Goal: Task Accomplishment & Management: Complete application form

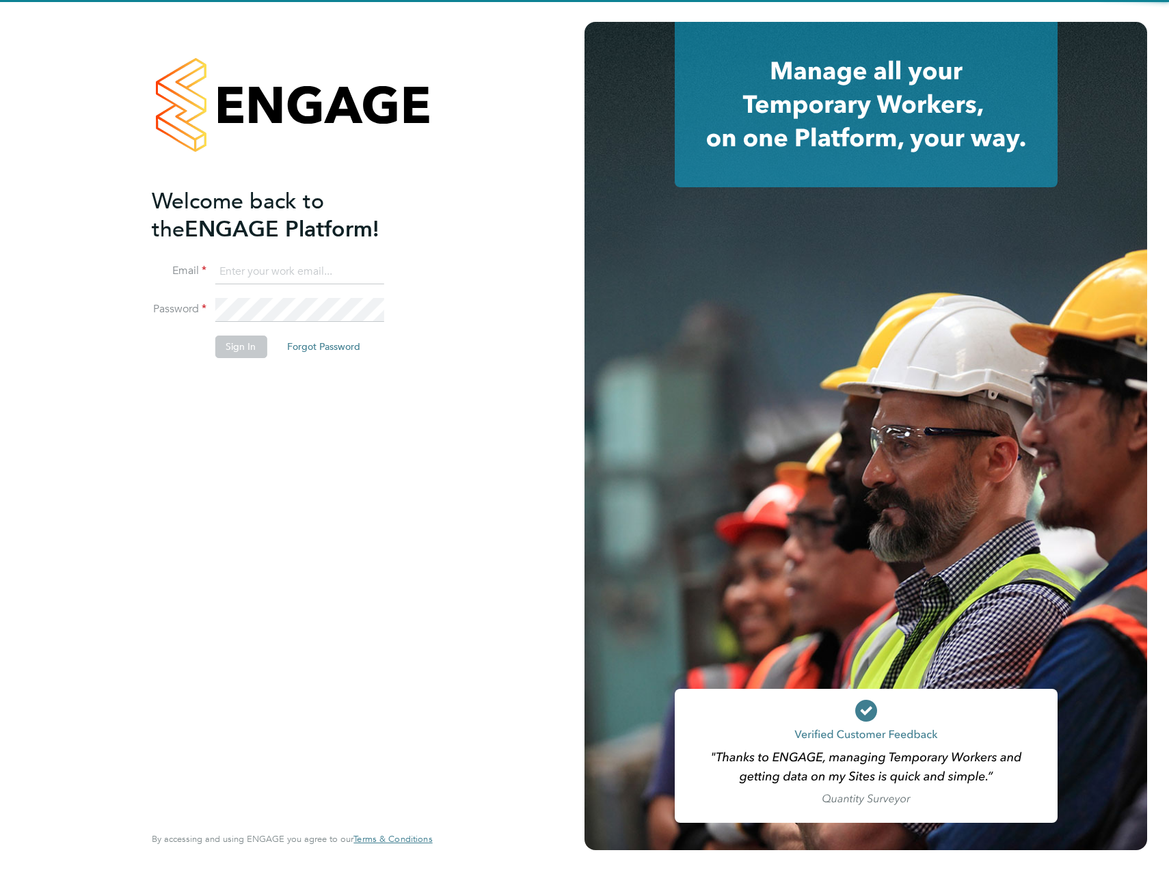
type input "James.Archer@vistry.co.uk"
drag, startPoint x: 305, startPoint y: 446, endPoint x: 281, endPoint y: 419, distance: 35.8
click at [302, 446] on div "Welcome back to the ENGAGE Platform! Email James.Archer@vistry.co.uk Password S…" at bounding box center [285, 504] width 267 height 634
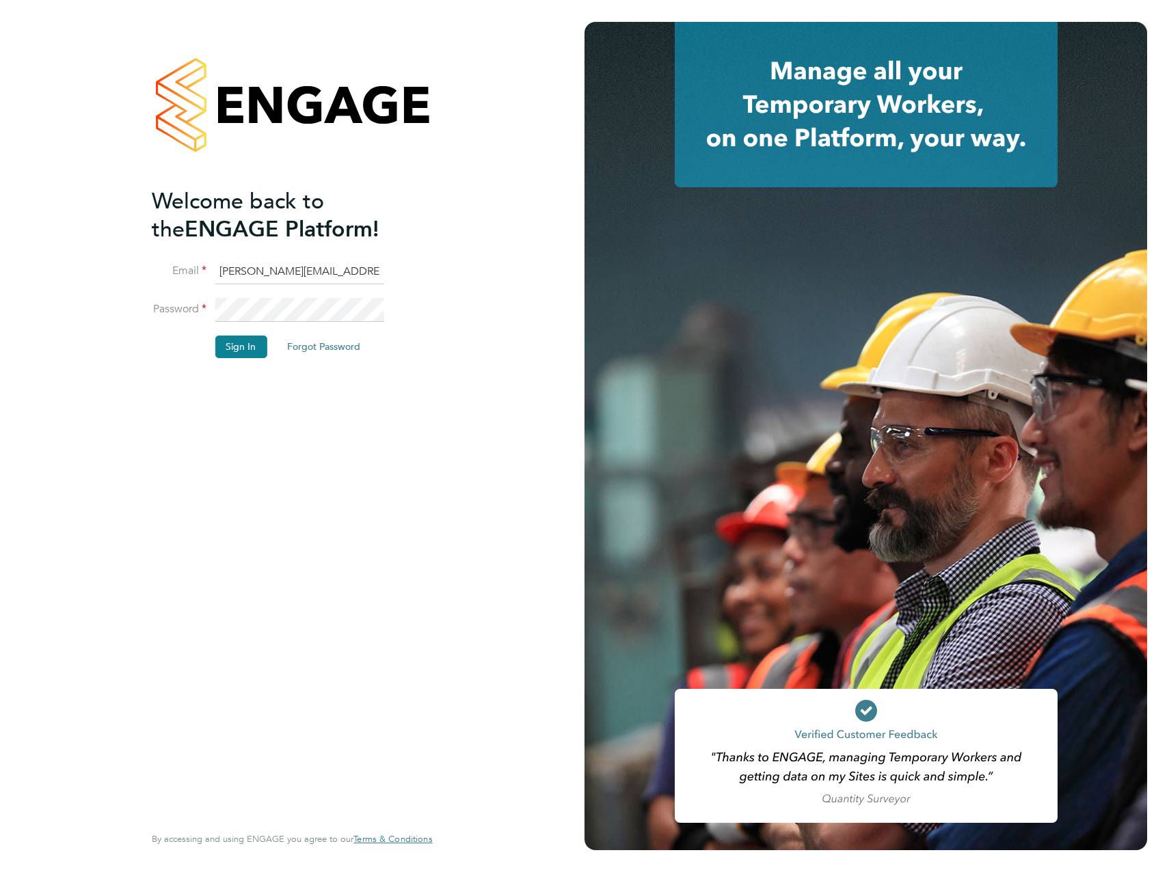
click at [247, 330] on li "Password" at bounding box center [285, 317] width 267 height 38
click at [244, 343] on button "Sign In" at bounding box center [241, 347] width 52 height 22
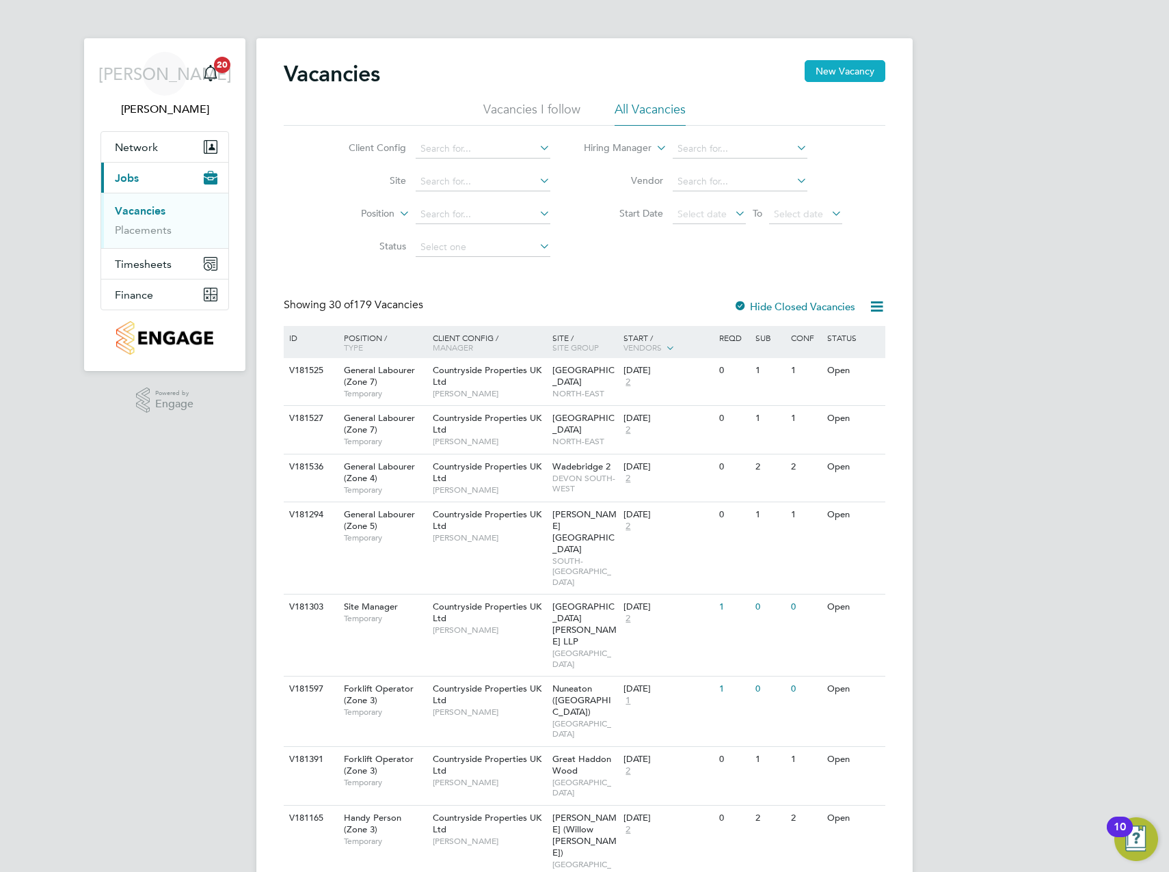
click at [854, 67] on button "New Vacancy" at bounding box center [844, 71] width 81 height 22
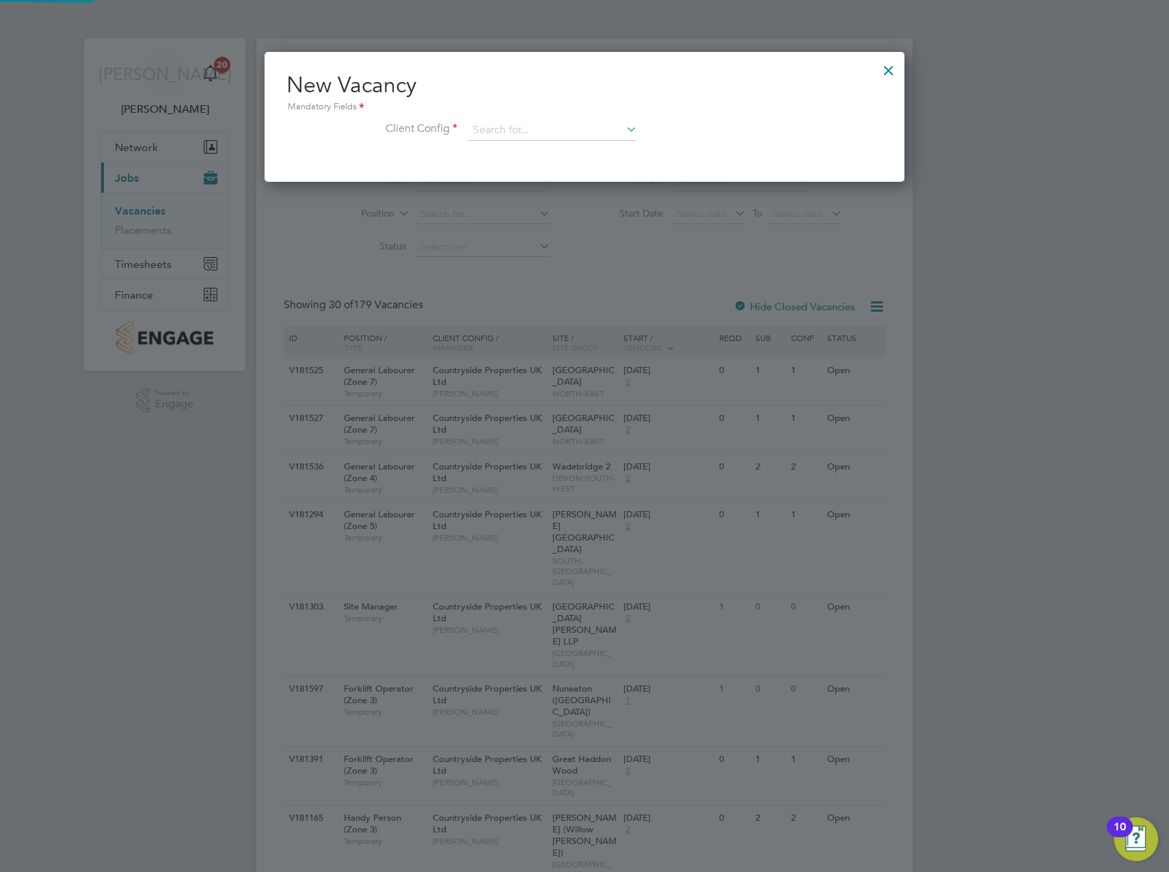
scroll to position [130, 640]
click at [524, 135] on input at bounding box center [552, 130] width 169 height 21
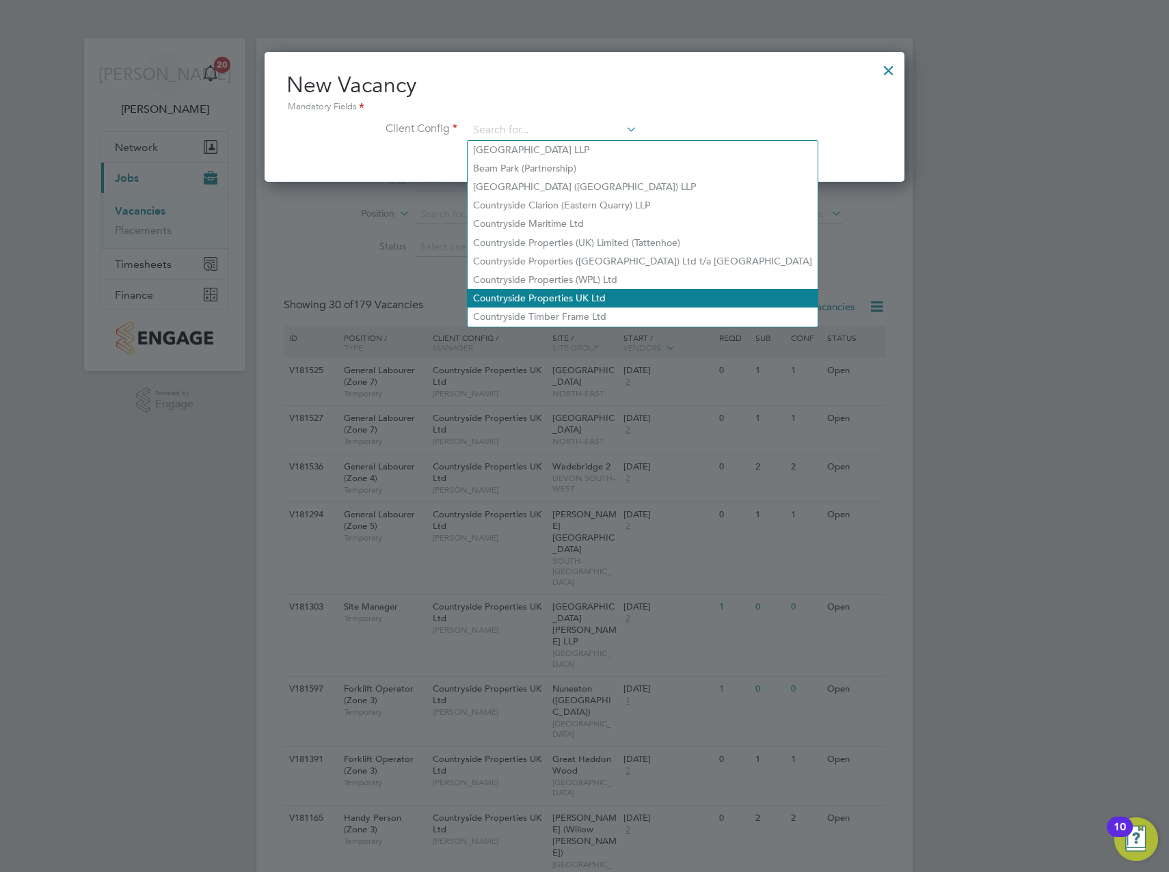
click at [573, 294] on li "Countryside Properties UK Ltd" at bounding box center [642, 298] width 350 height 18
type input "Countryside Properties UK Ltd"
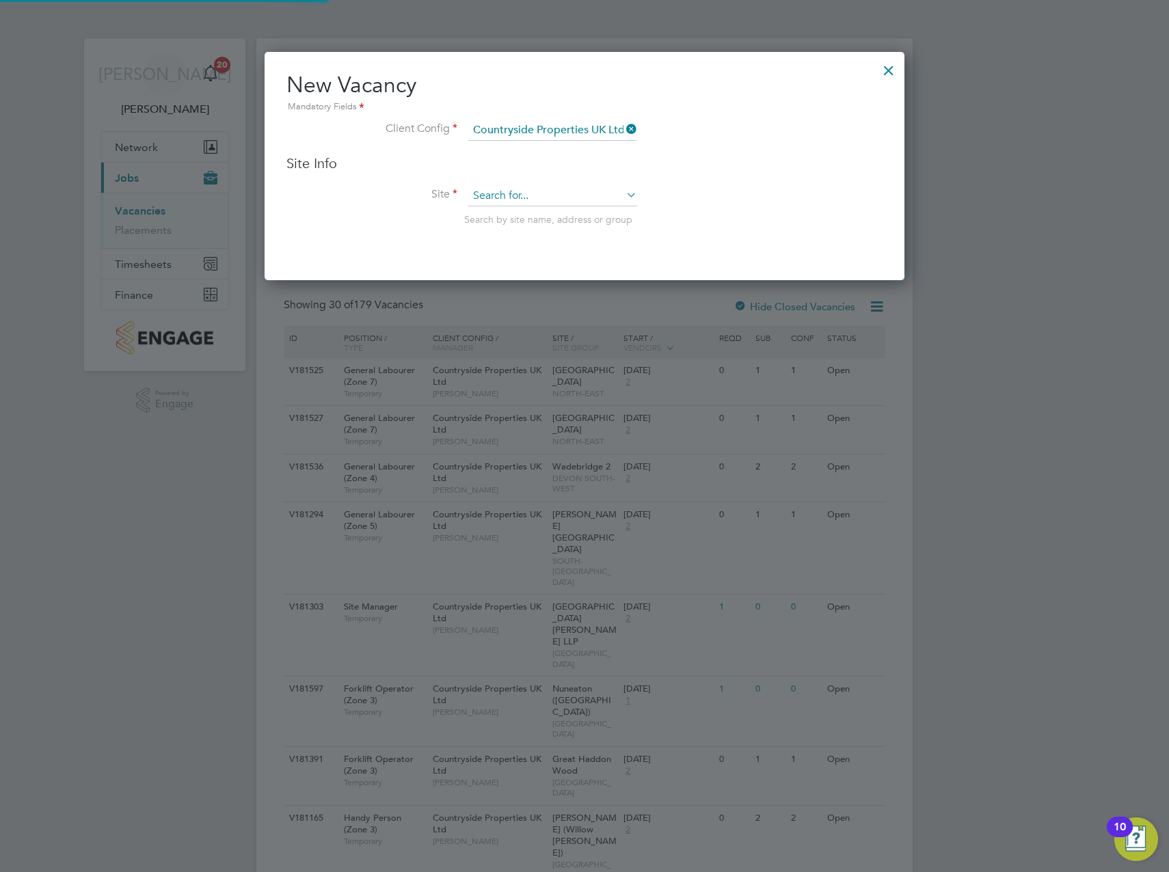
click at [533, 197] on input at bounding box center [552, 196] width 169 height 21
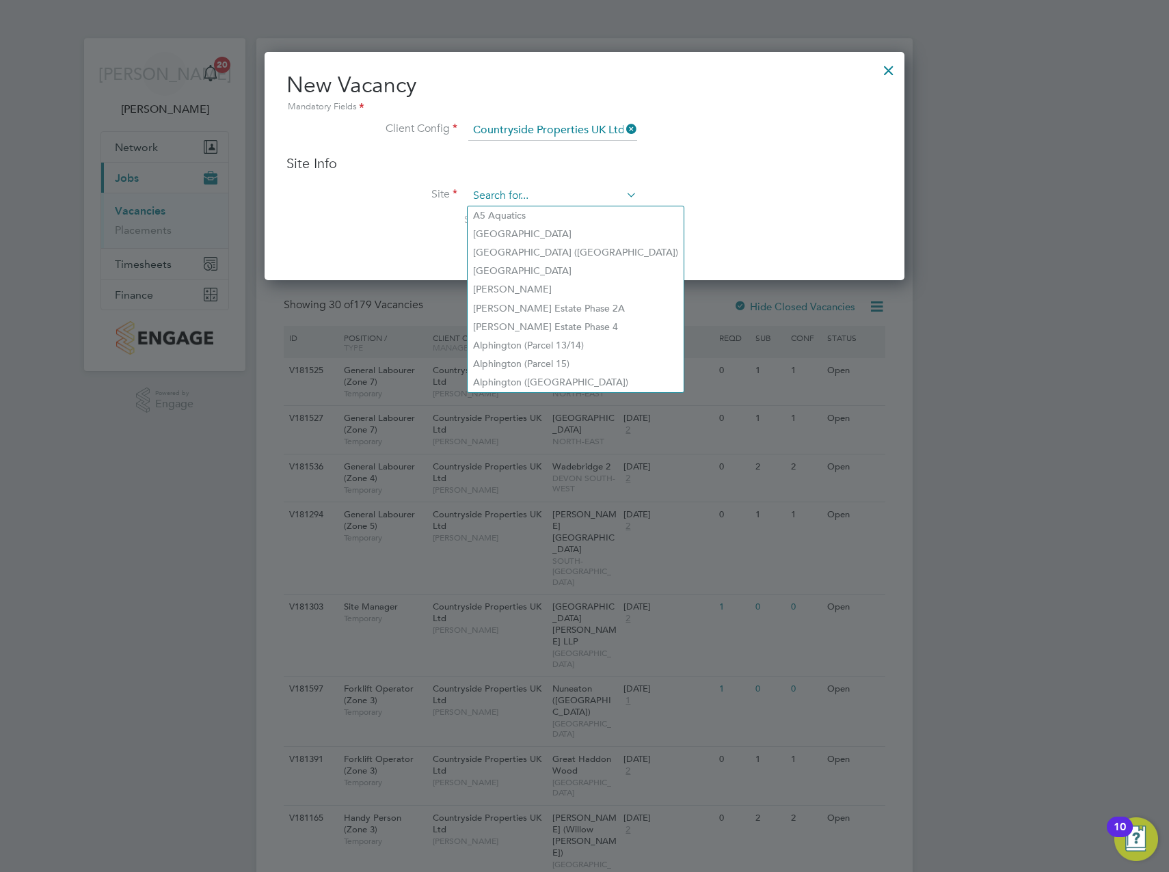
click at [500, 195] on input at bounding box center [552, 196] width 169 height 21
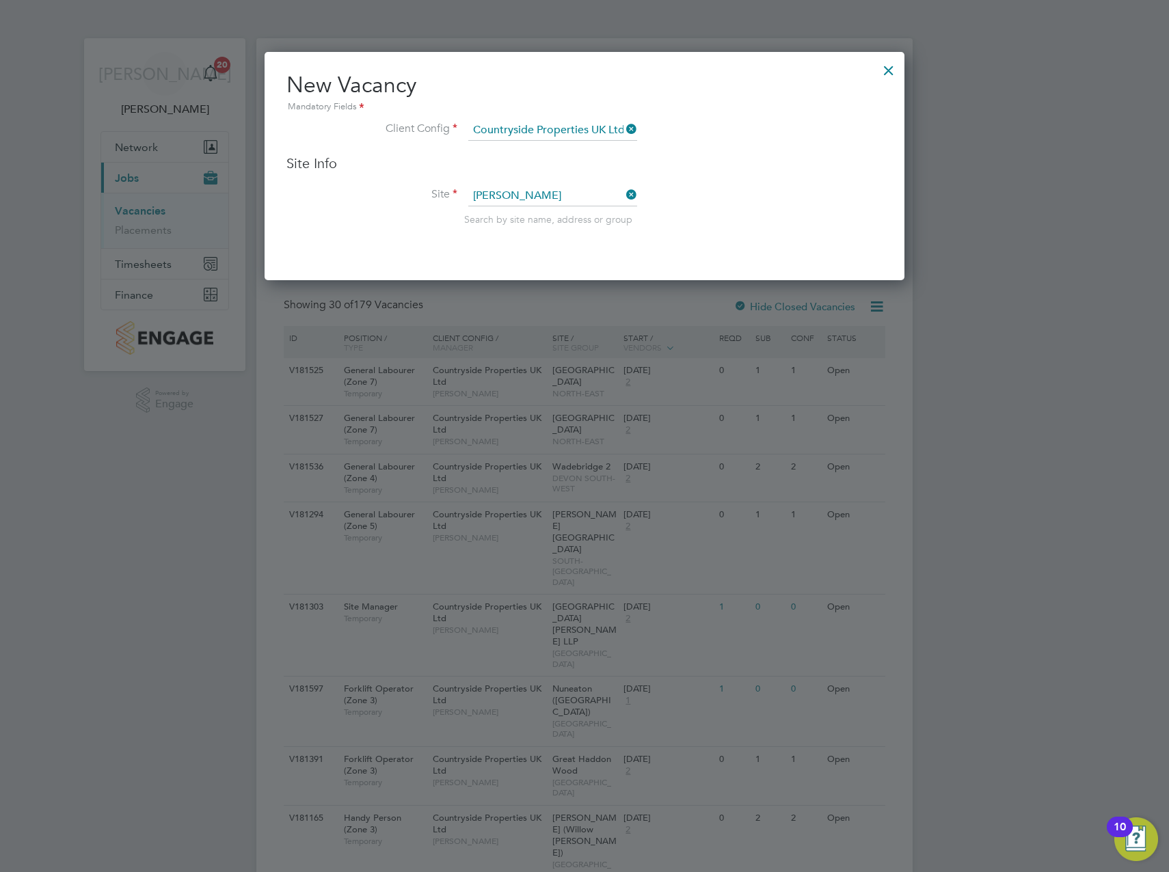
click at [538, 212] on li "[PERSON_NAME] by Road" at bounding box center [577, 215] width 220 height 18
type input "[GEOGRAPHIC_DATA]"
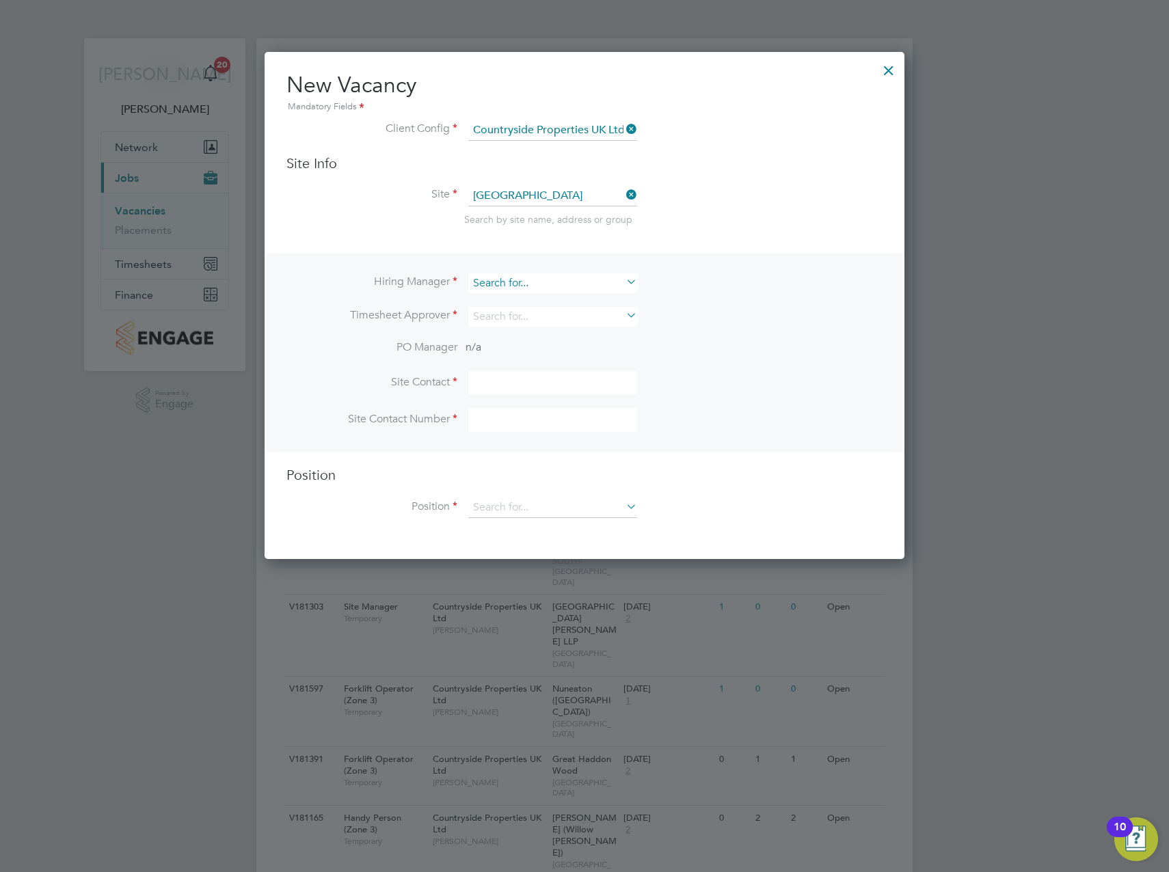
click at [547, 289] on input at bounding box center [552, 283] width 169 height 20
click at [531, 301] on li "[PERSON_NAME]" at bounding box center [552, 302] width 170 height 18
type input "[PERSON_NAME]"
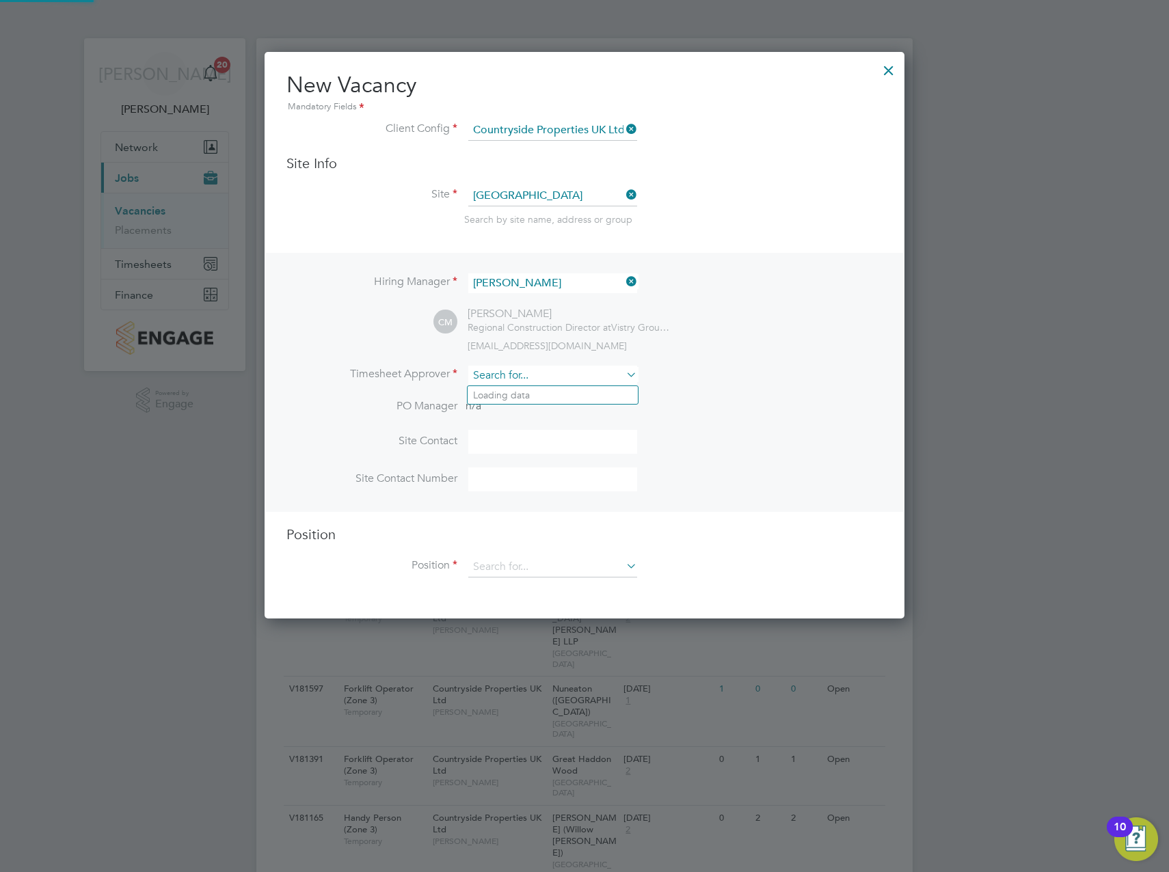
click at [503, 378] on input at bounding box center [552, 376] width 169 height 20
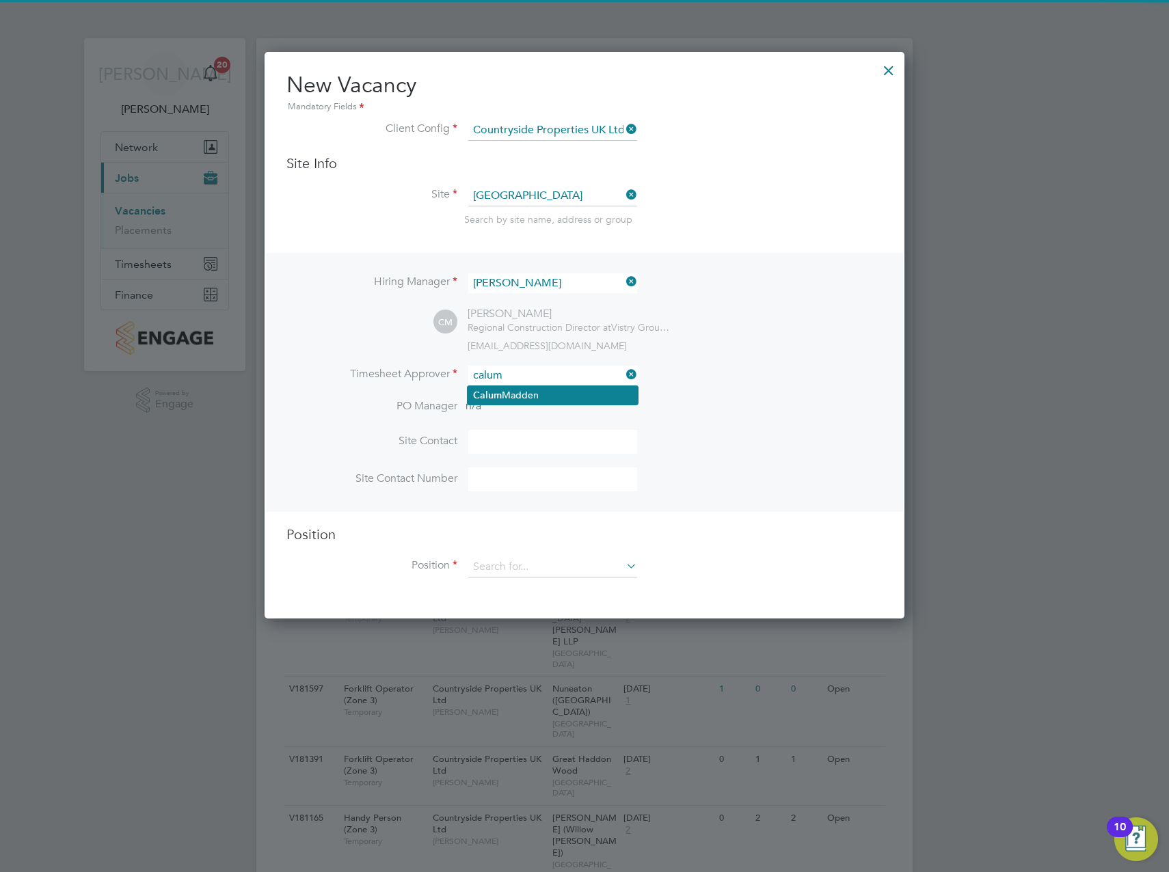
click at [502, 392] on li "[PERSON_NAME]" at bounding box center [552, 395] width 170 height 18
type input "[PERSON_NAME]"
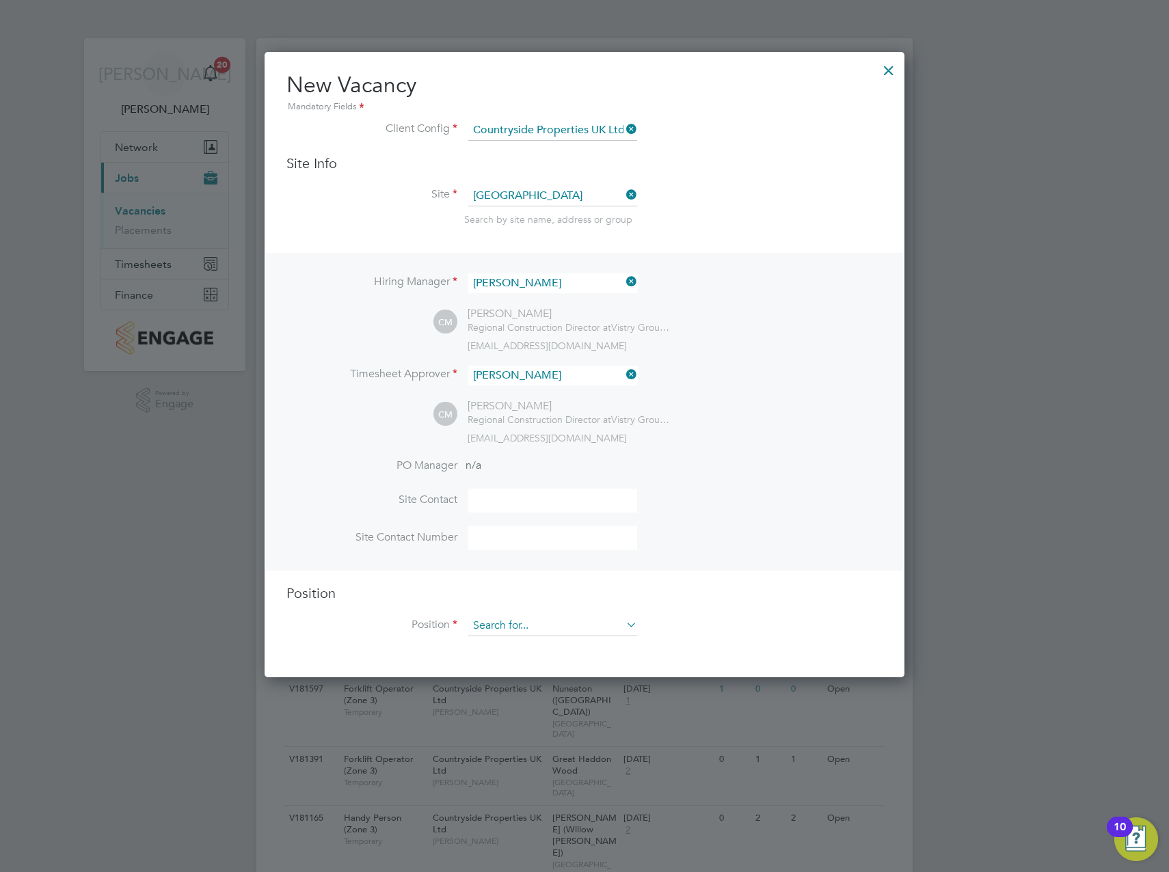
click at [505, 628] on input at bounding box center [552, 626] width 169 height 21
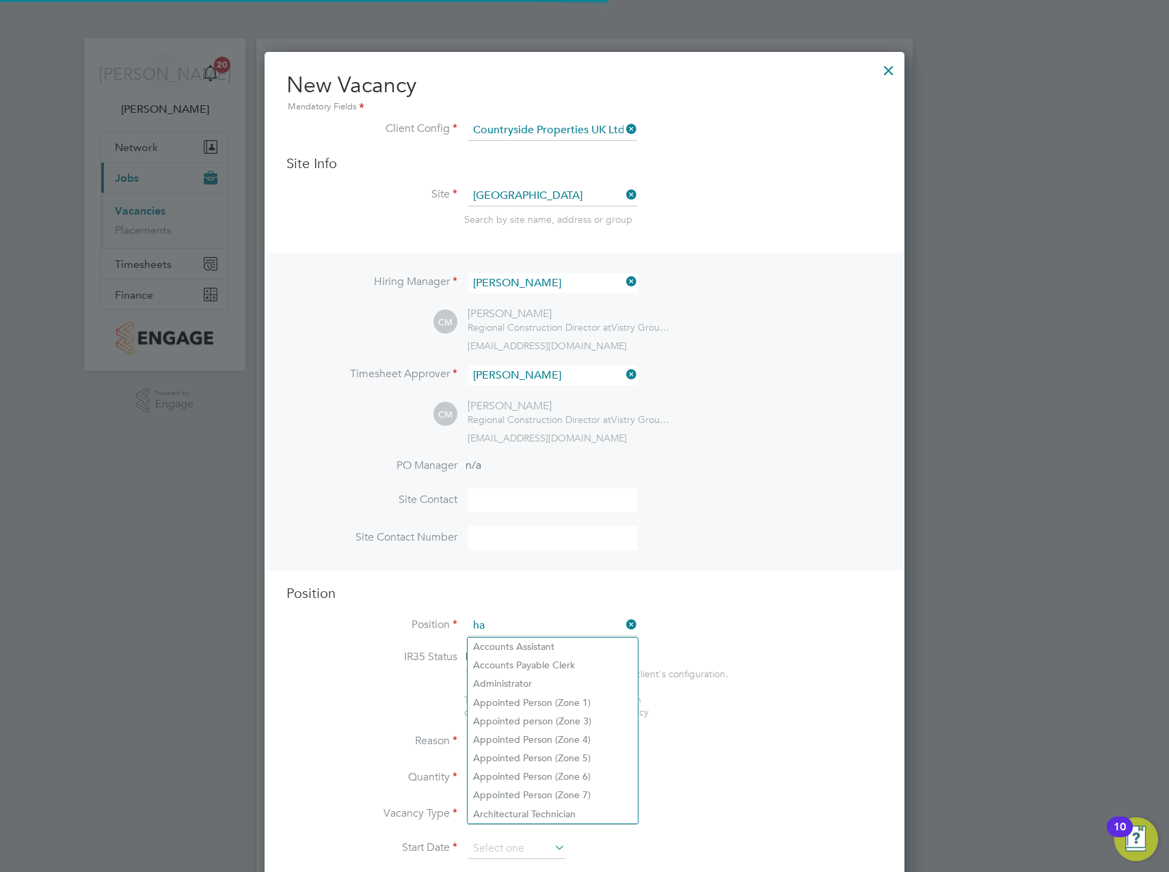
scroll to position [1964, 640]
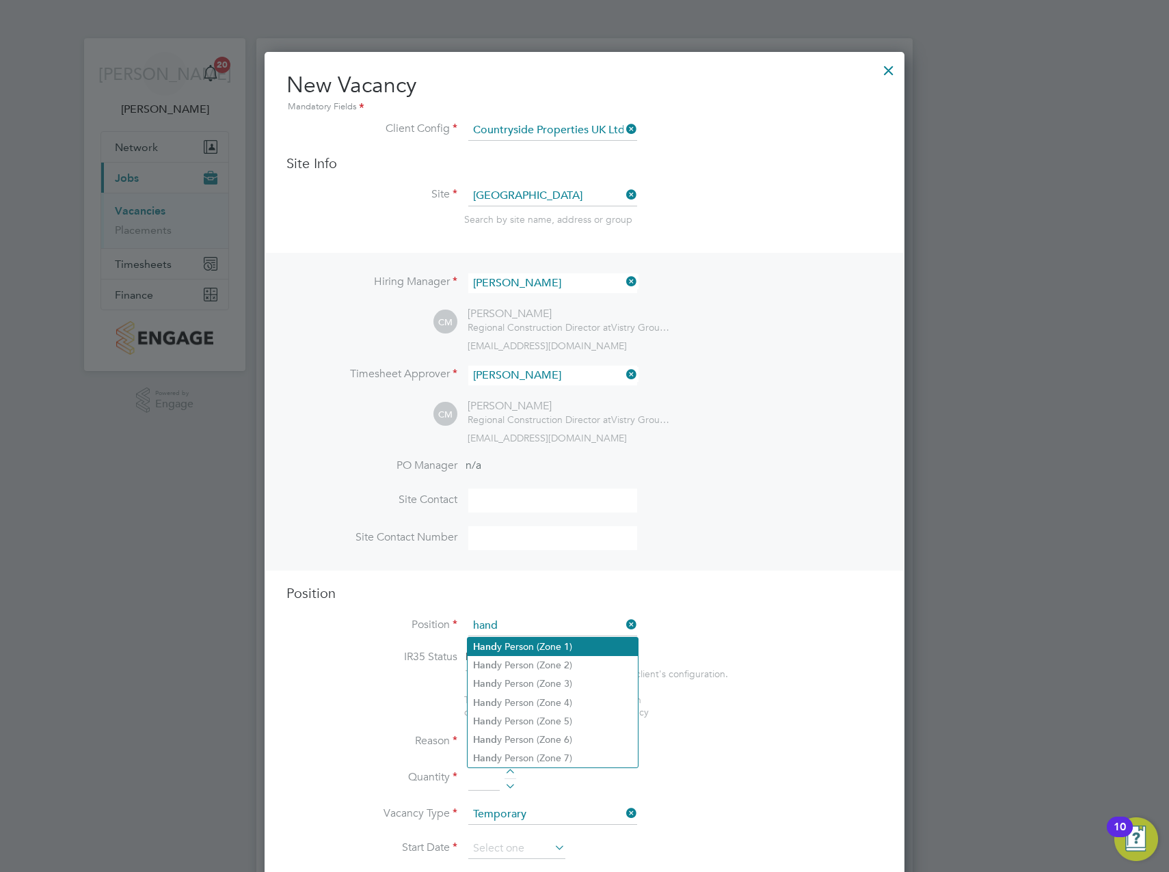
click at [533, 646] on li "Hand y Person (Zone 1)" at bounding box center [552, 647] width 170 height 18
type input "Handy Person (Zone 1)"
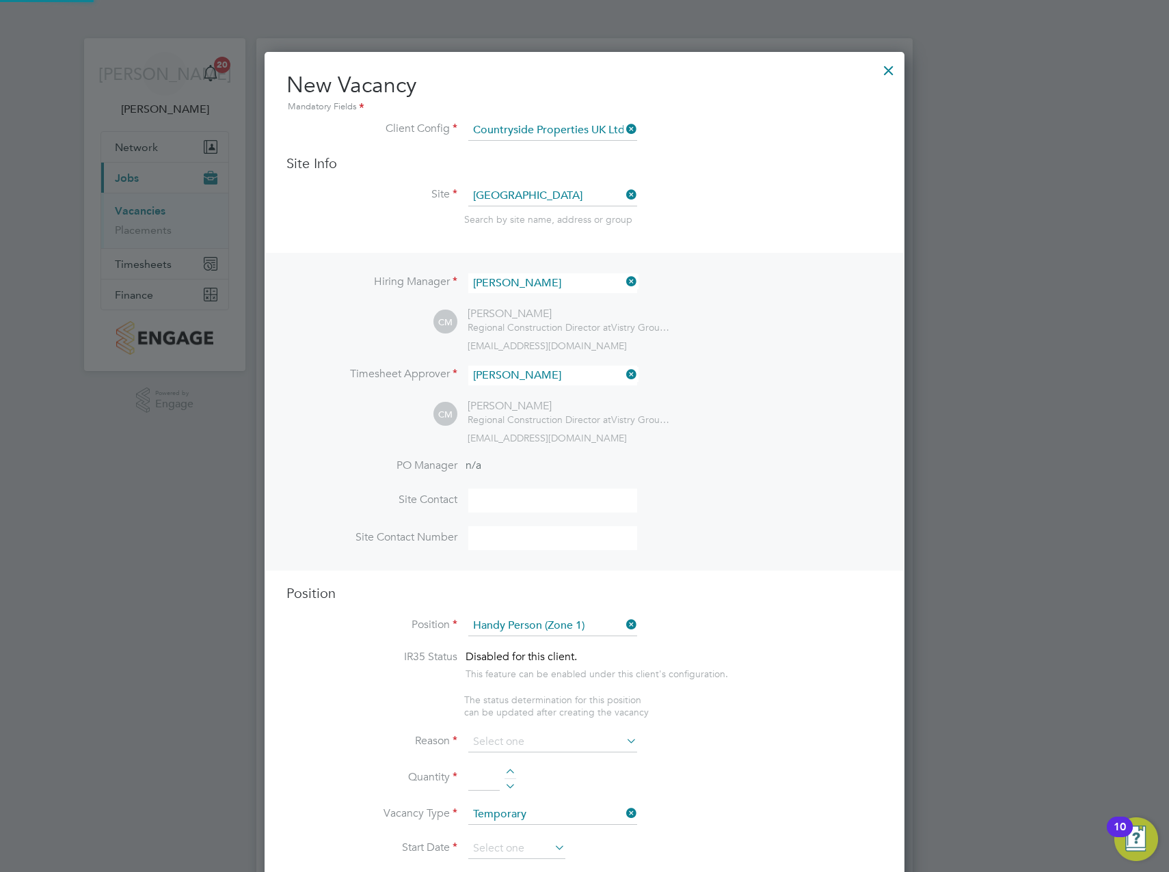
click at [755, 687] on li "IR35 Status Disabled for this client. This feature can be enabled under this cl…" at bounding box center [584, 672] width 596 height 44
type textarea "- Perform repair and maintenance tasks on doors, furniture, fixtures and applia…"
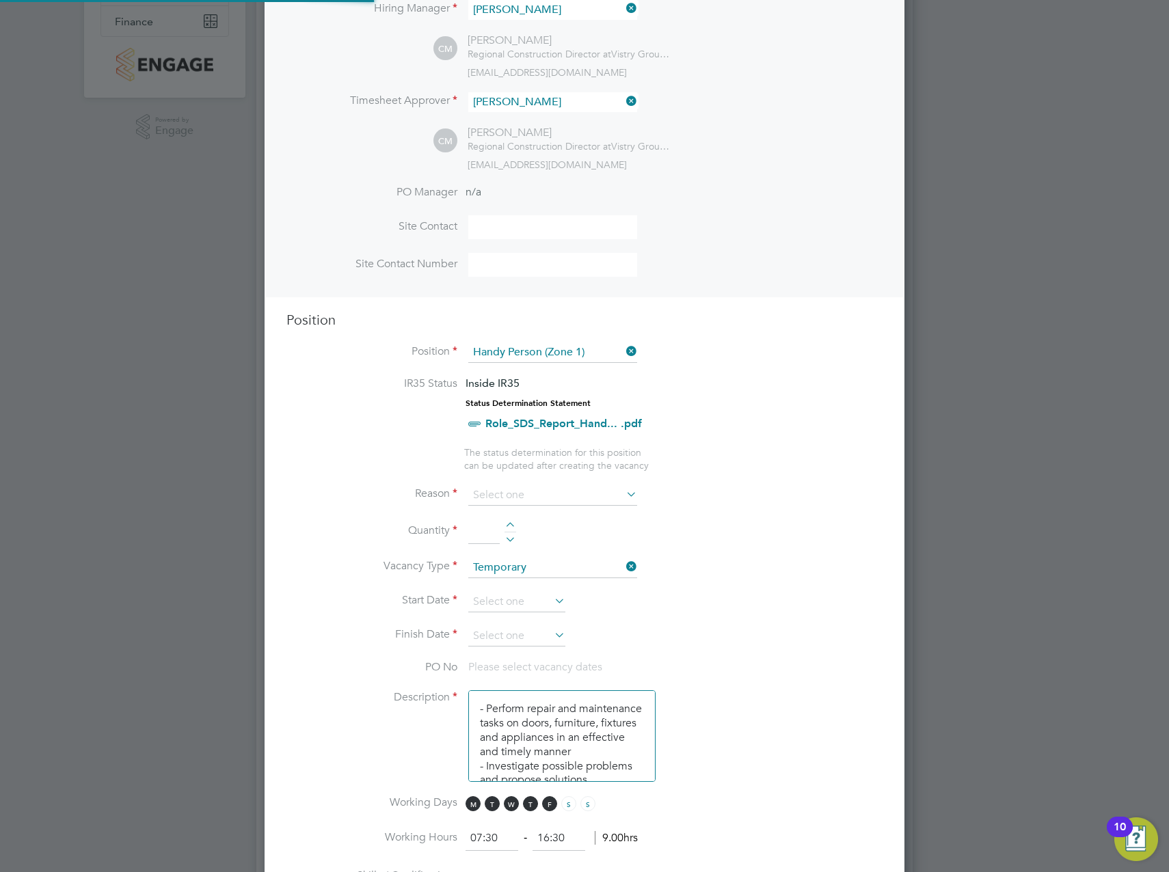
scroll to position [40, 72]
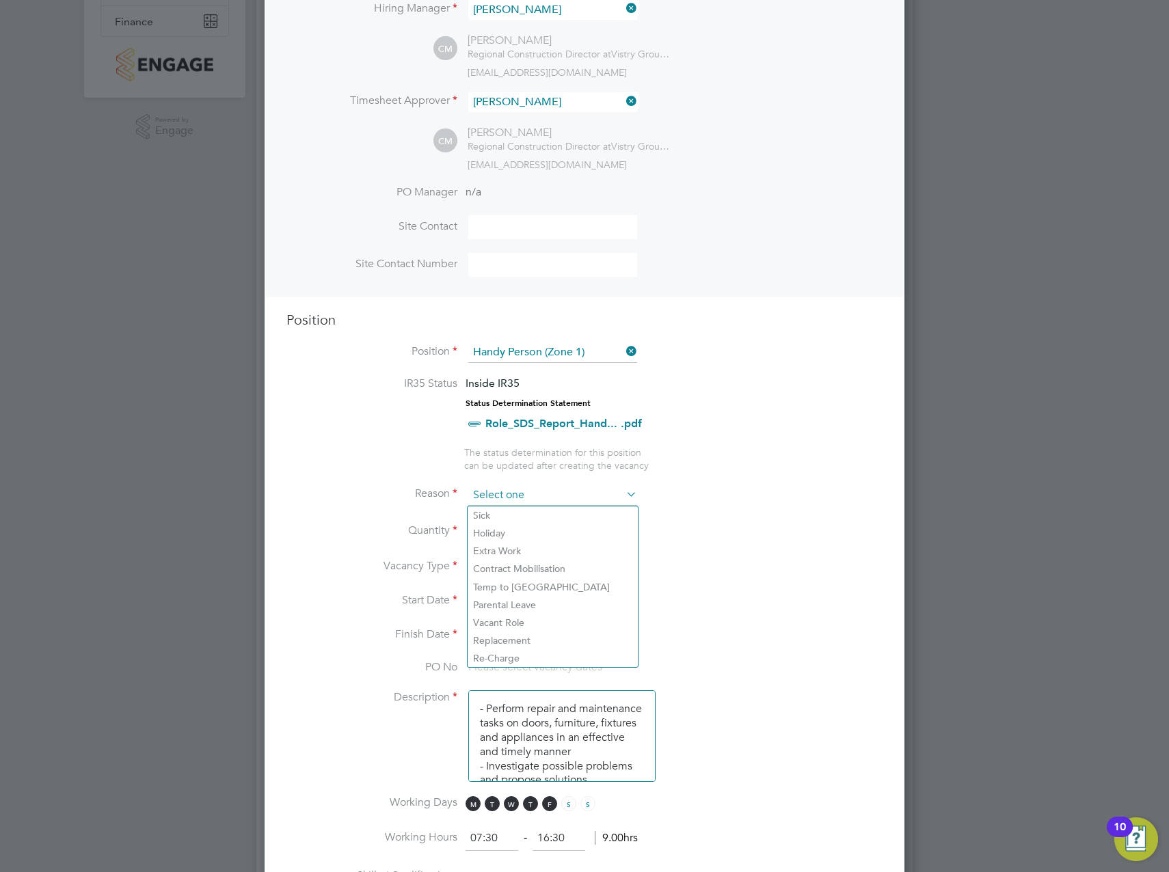
click at [504, 496] on input at bounding box center [552, 495] width 169 height 21
click at [508, 641] on li "Replacement" at bounding box center [552, 640] width 170 height 18
type input "Replacement"
click at [512, 527] on div at bounding box center [510, 527] width 12 height 10
type input "1"
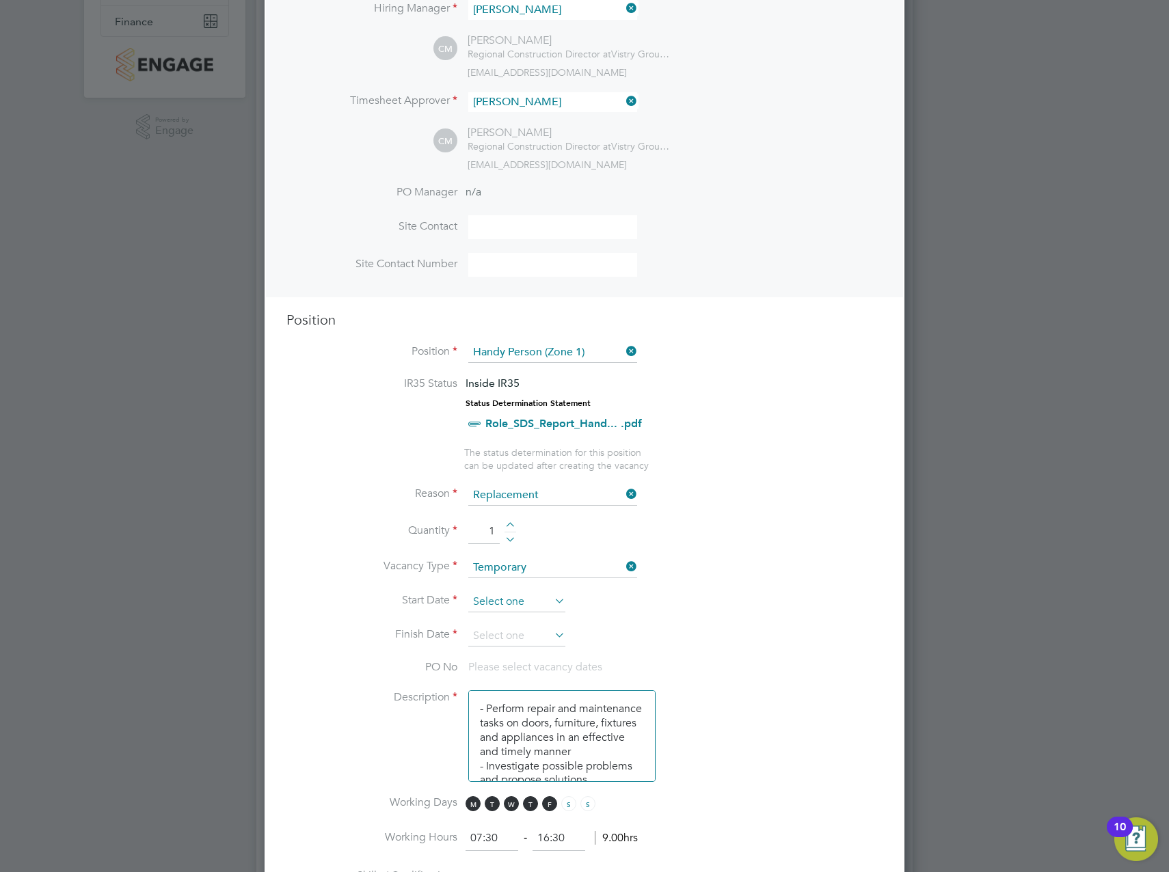
click at [500, 600] on input at bounding box center [516, 602] width 97 height 21
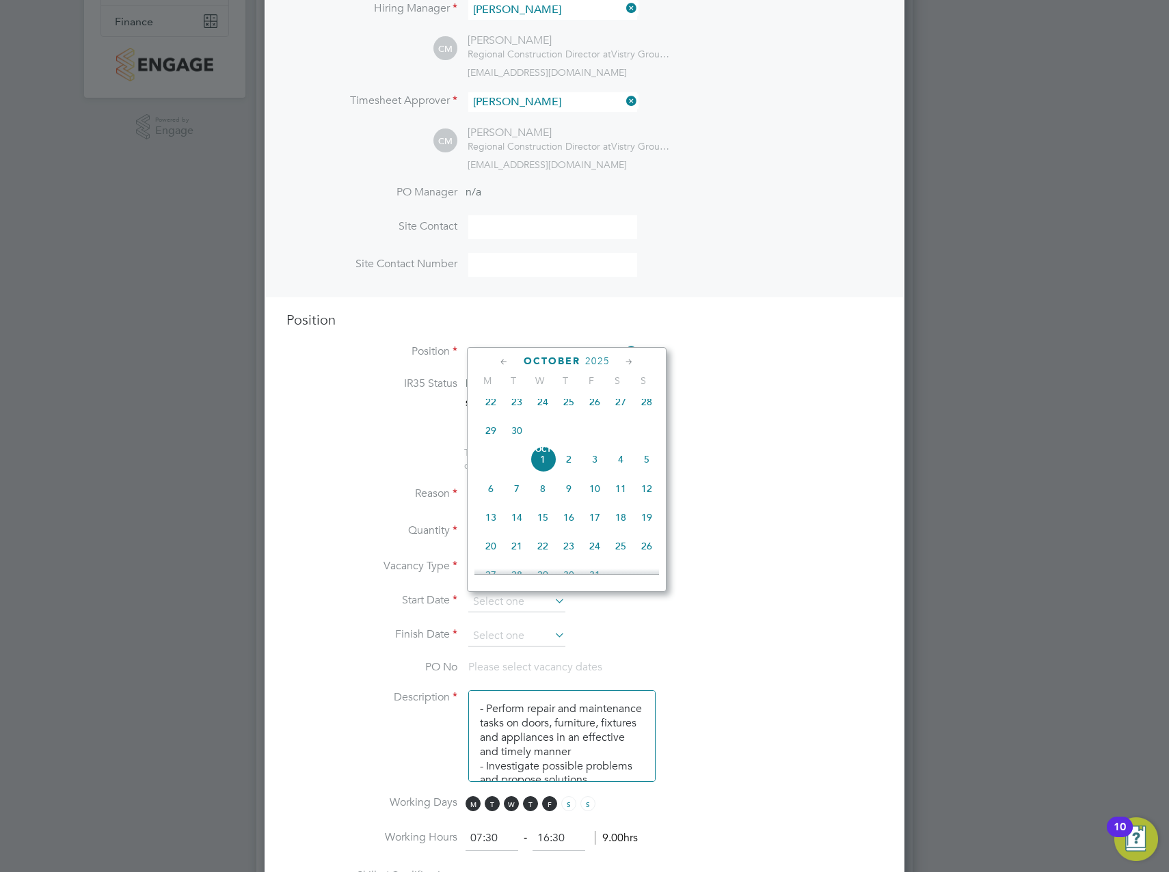
click at [480, 435] on span "29" at bounding box center [491, 431] width 26 height 26
type input "[DATE]"
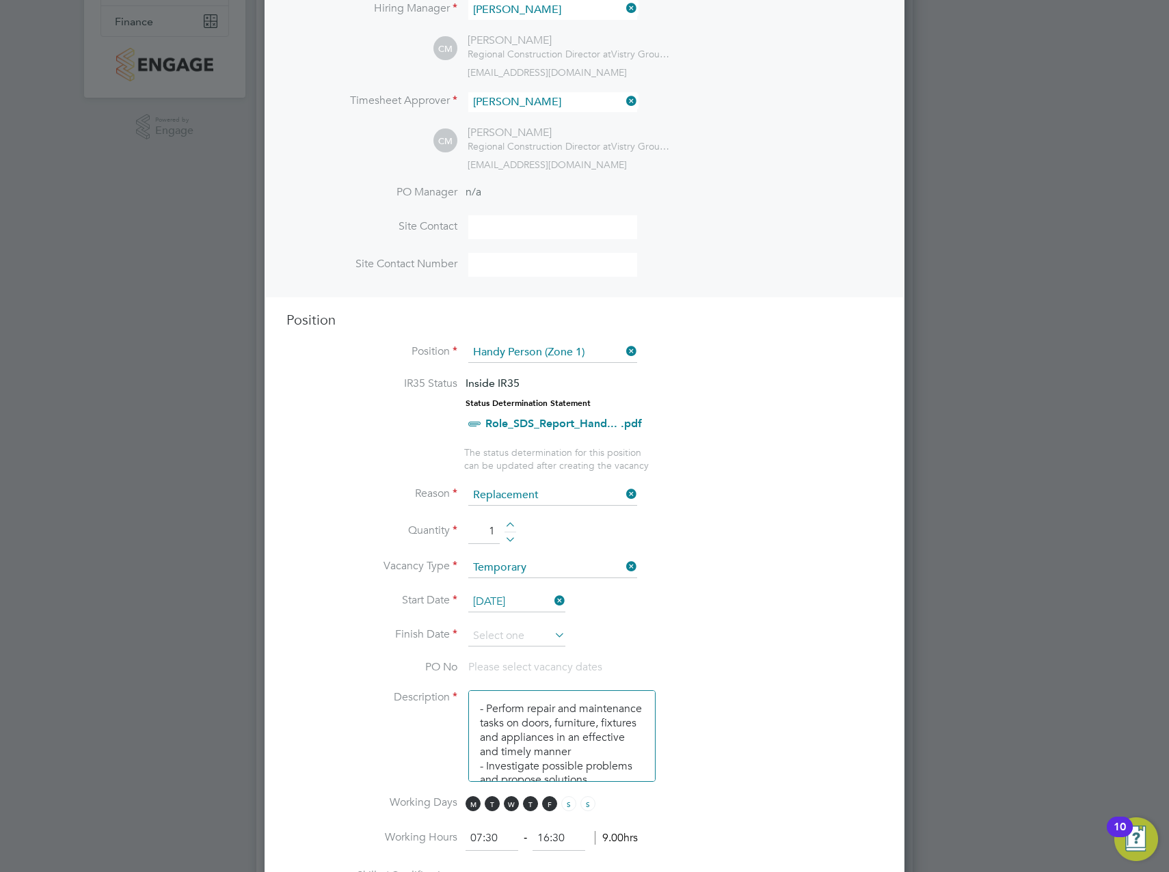
click at [514, 620] on li "Start Date [DATE]" at bounding box center [584, 609] width 596 height 34
click at [507, 633] on input at bounding box center [516, 636] width 97 height 21
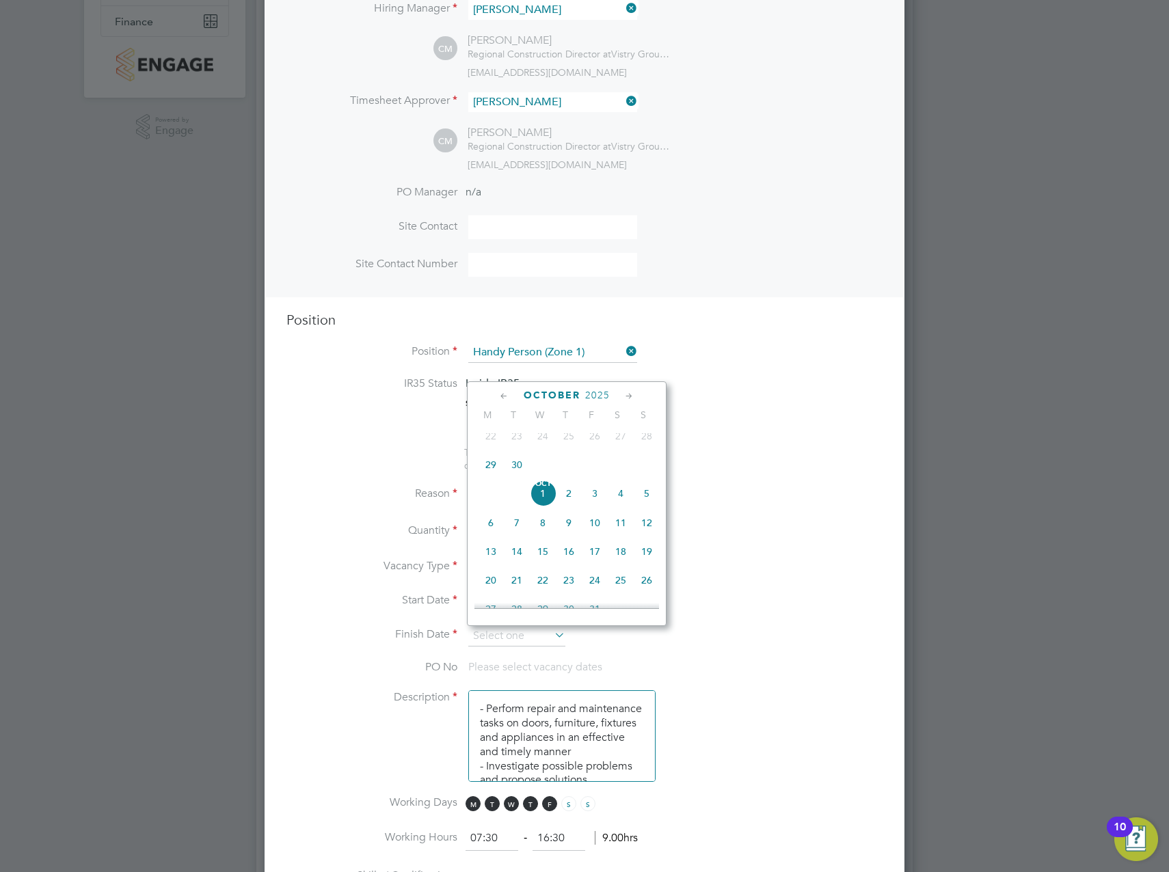
click at [629, 400] on icon at bounding box center [629, 396] width 13 height 15
click at [629, 399] on icon at bounding box center [629, 396] width 13 height 15
click at [541, 557] on span "31" at bounding box center [543, 544] width 26 height 26
type input "[DATE]"
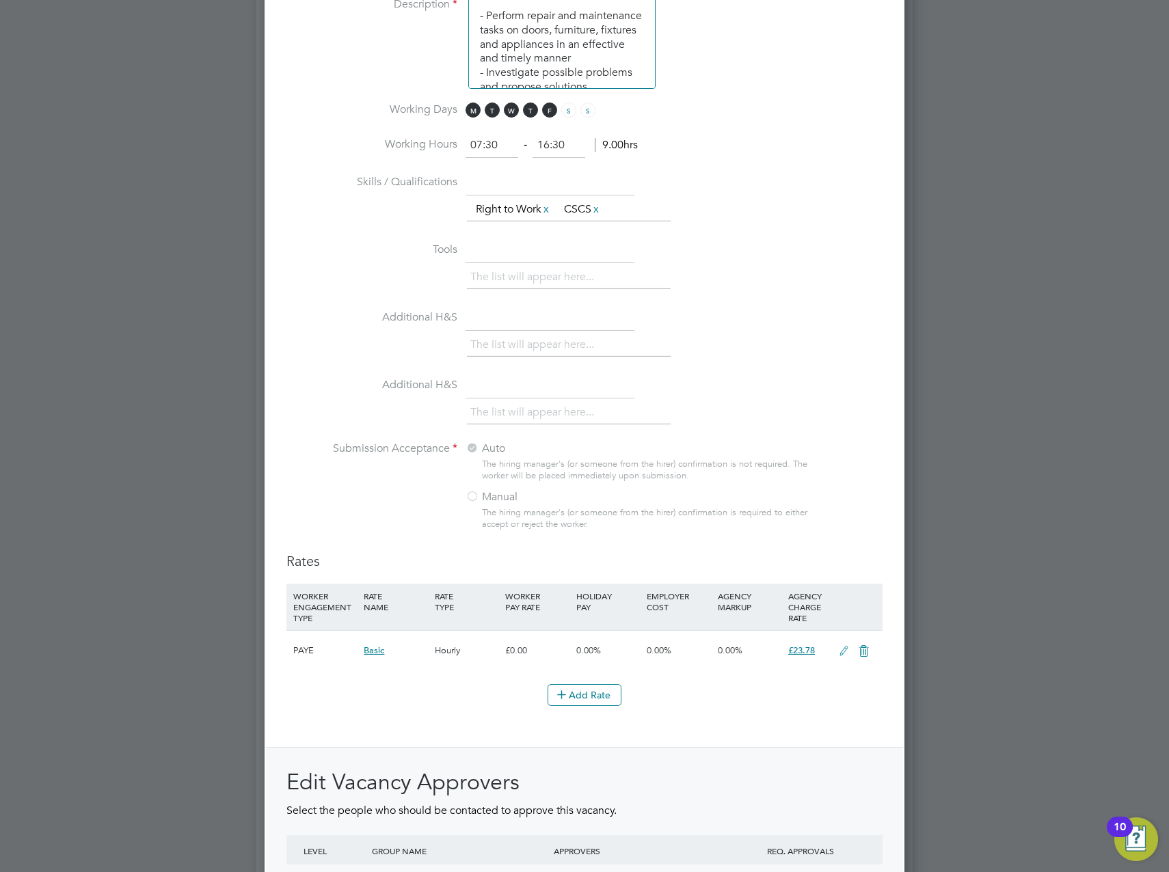
scroll to position [1243, 0]
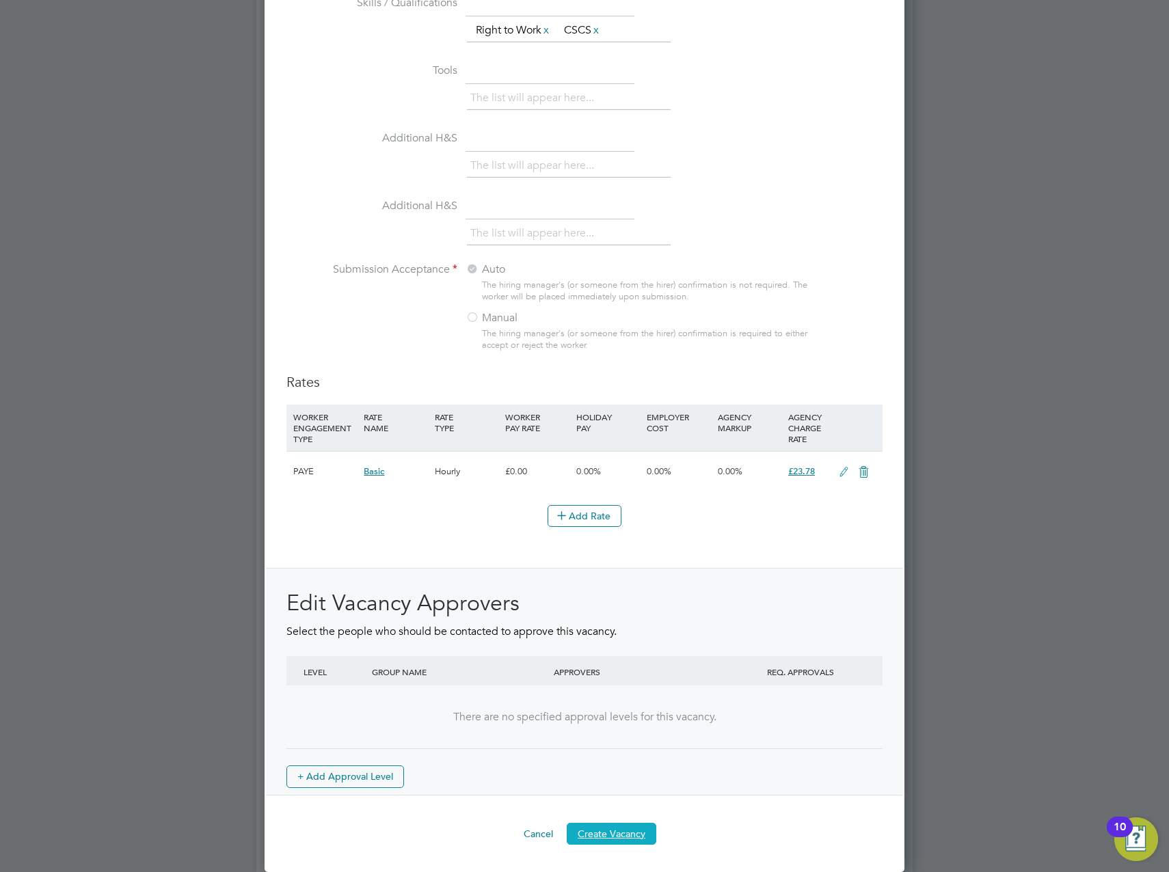
click at [622, 828] on button "Create Vacancy" at bounding box center [612, 834] width 90 height 22
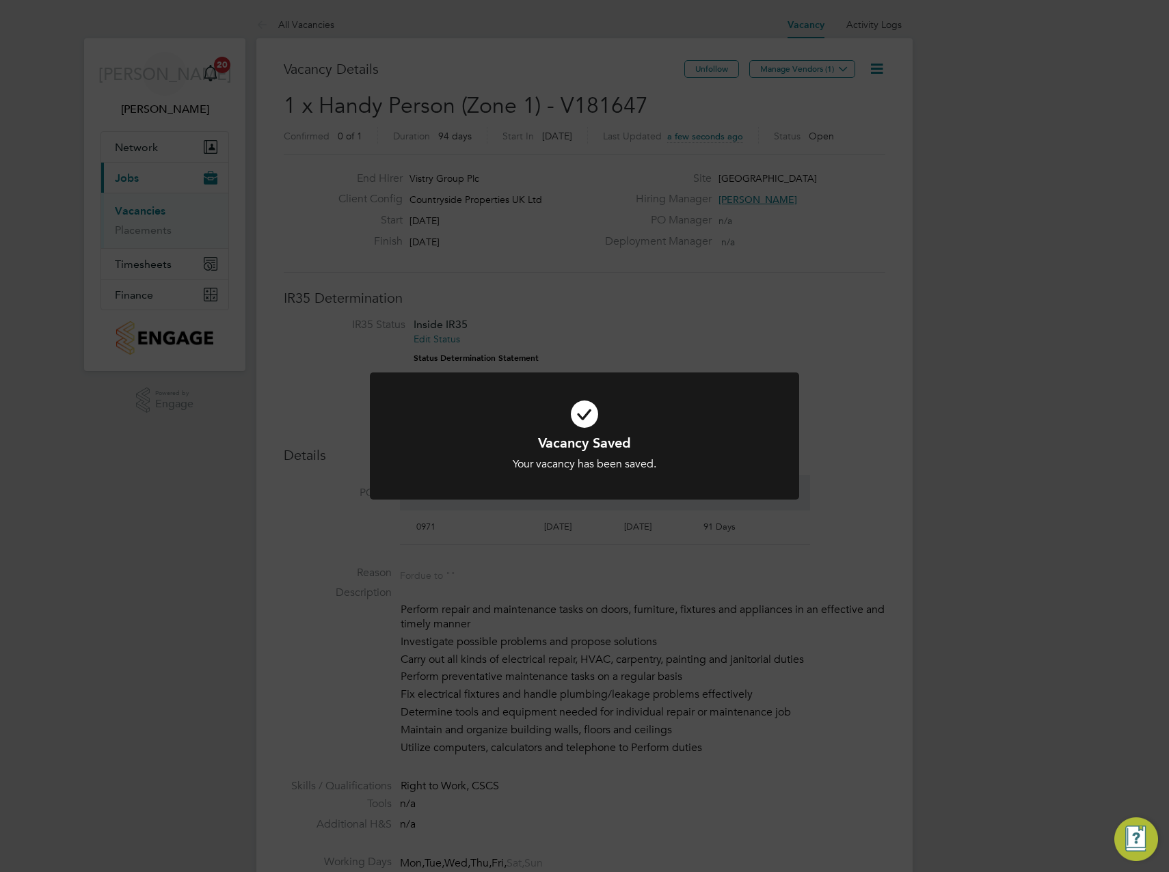
click at [936, 255] on div "Vacancy Saved Your vacancy has been saved. Cancel Okay" at bounding box center [584, 436] width 1169 height 872
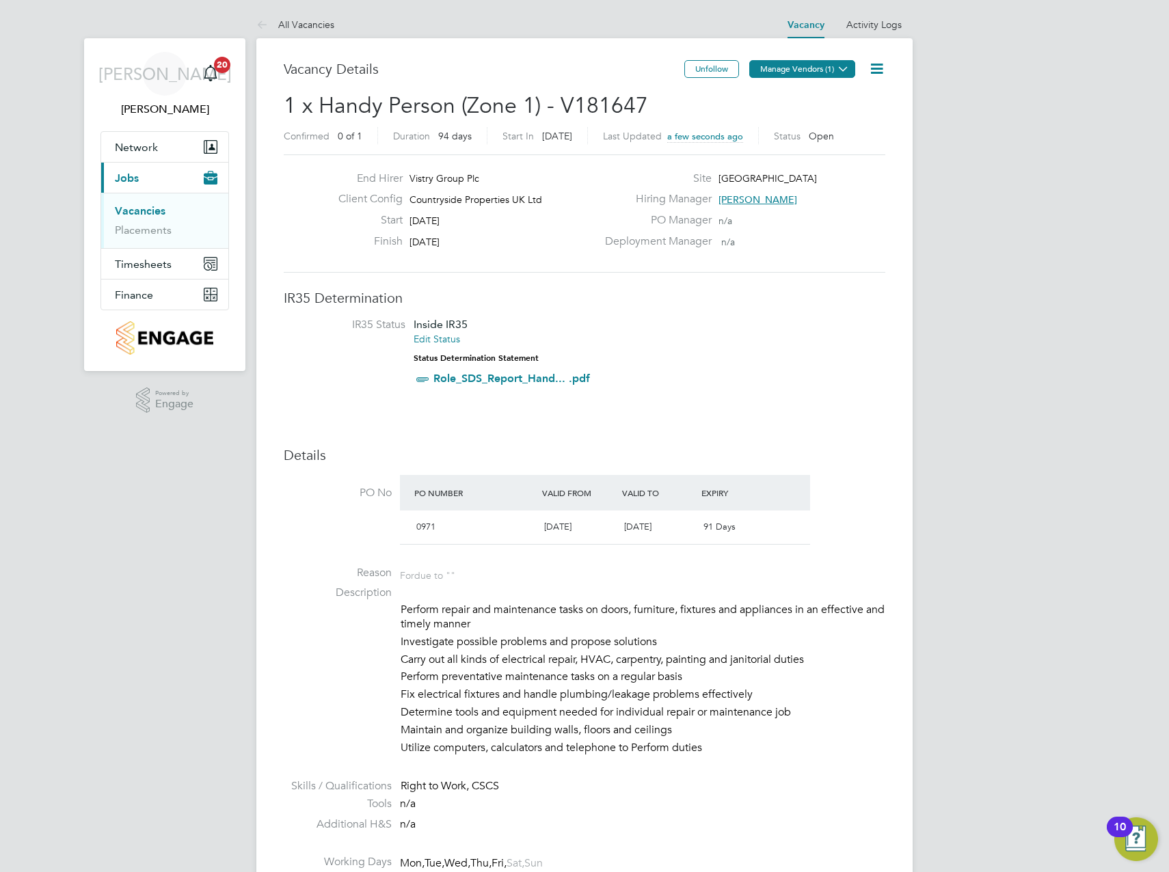
click at [830, 66] on button "Manage Vendors (1)" at bounding box center [802, 69] width 106 height 18
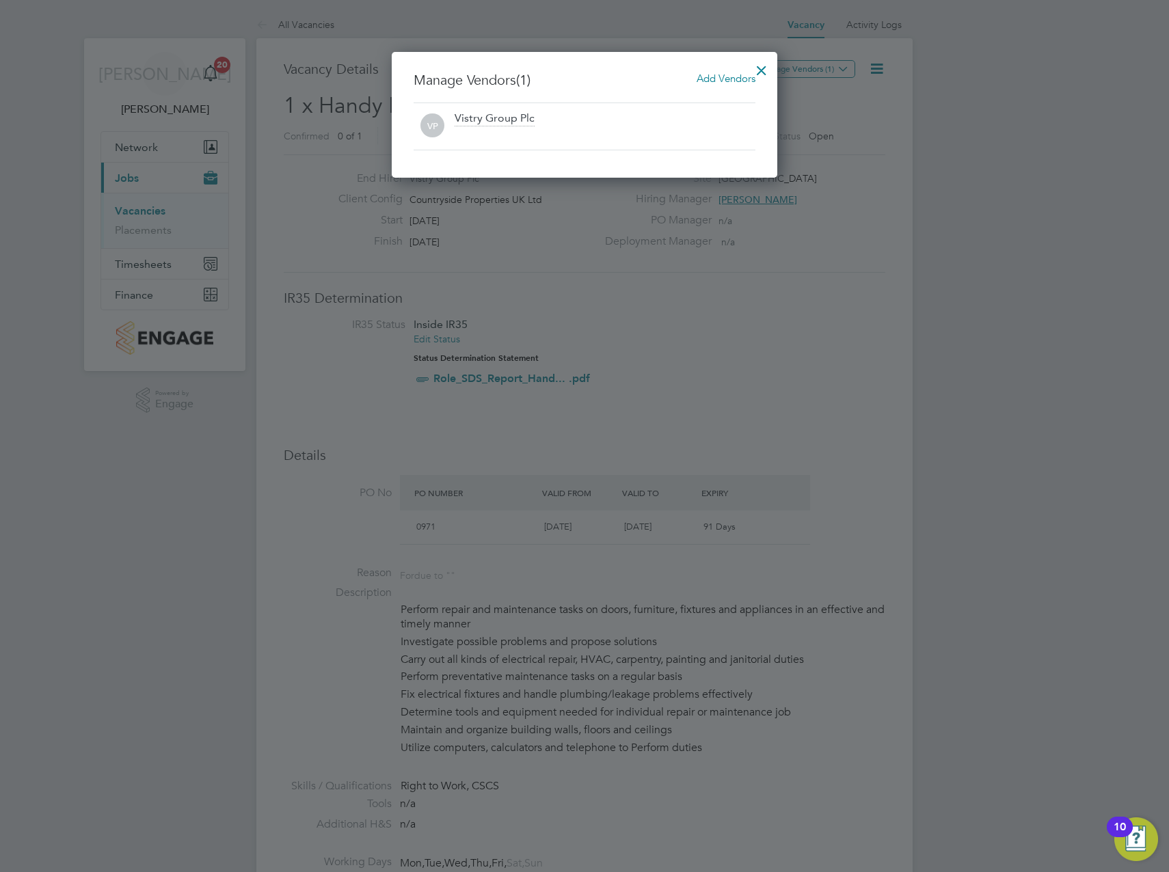
click at [712, 77] on span "Add Vendors" at bounding box center [725, 78] width 59 height 13
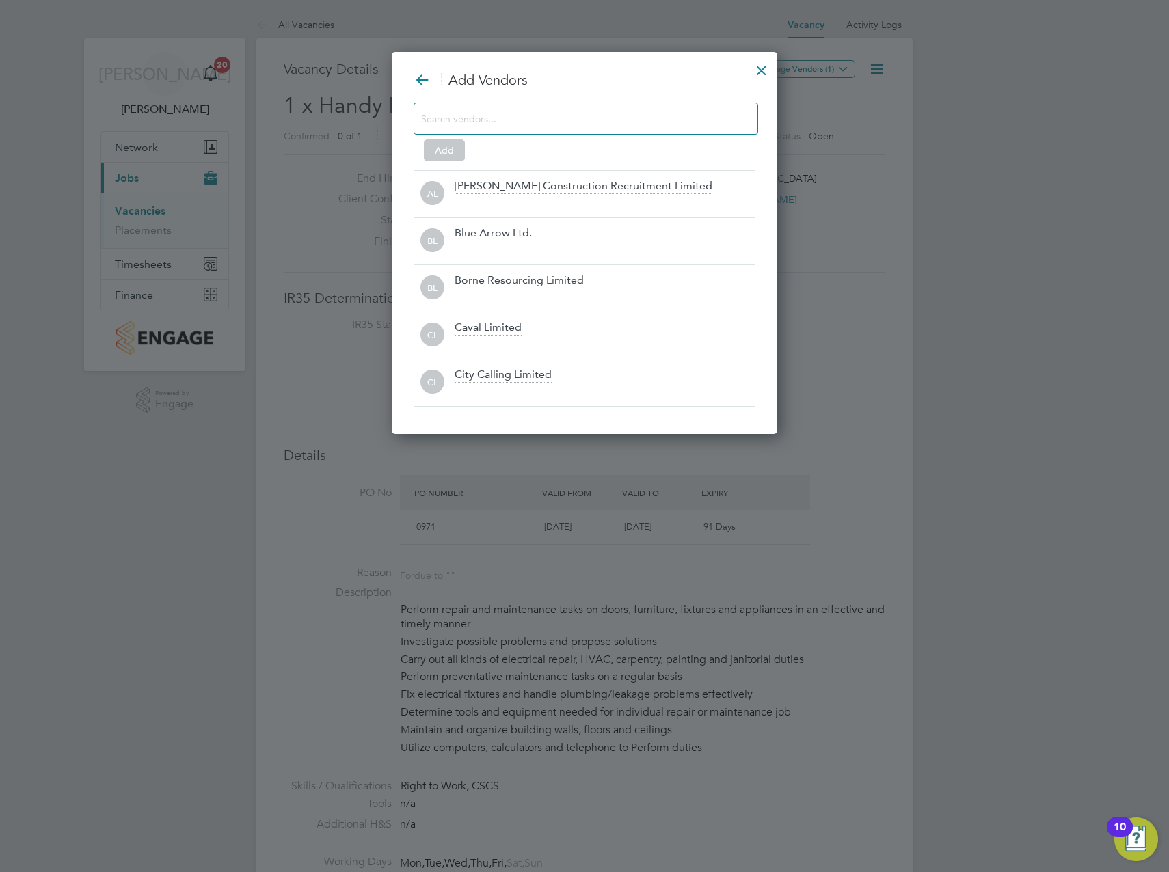
click at [510, 124] on input at bounding box center [575, 118] width 308 height 18
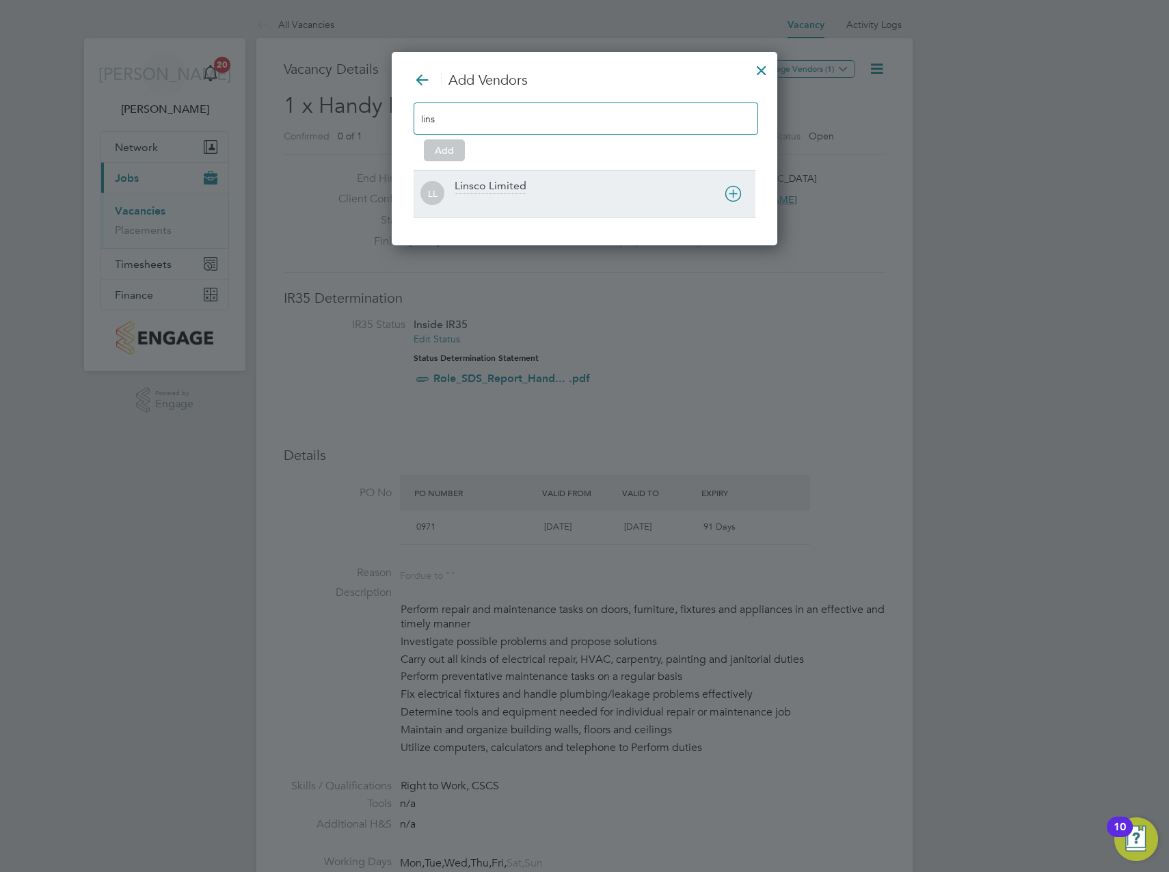
type input "lins"
click at [467, 192] on div "Linsco Limited" at bounding box center [490, 186] width 72 height 15
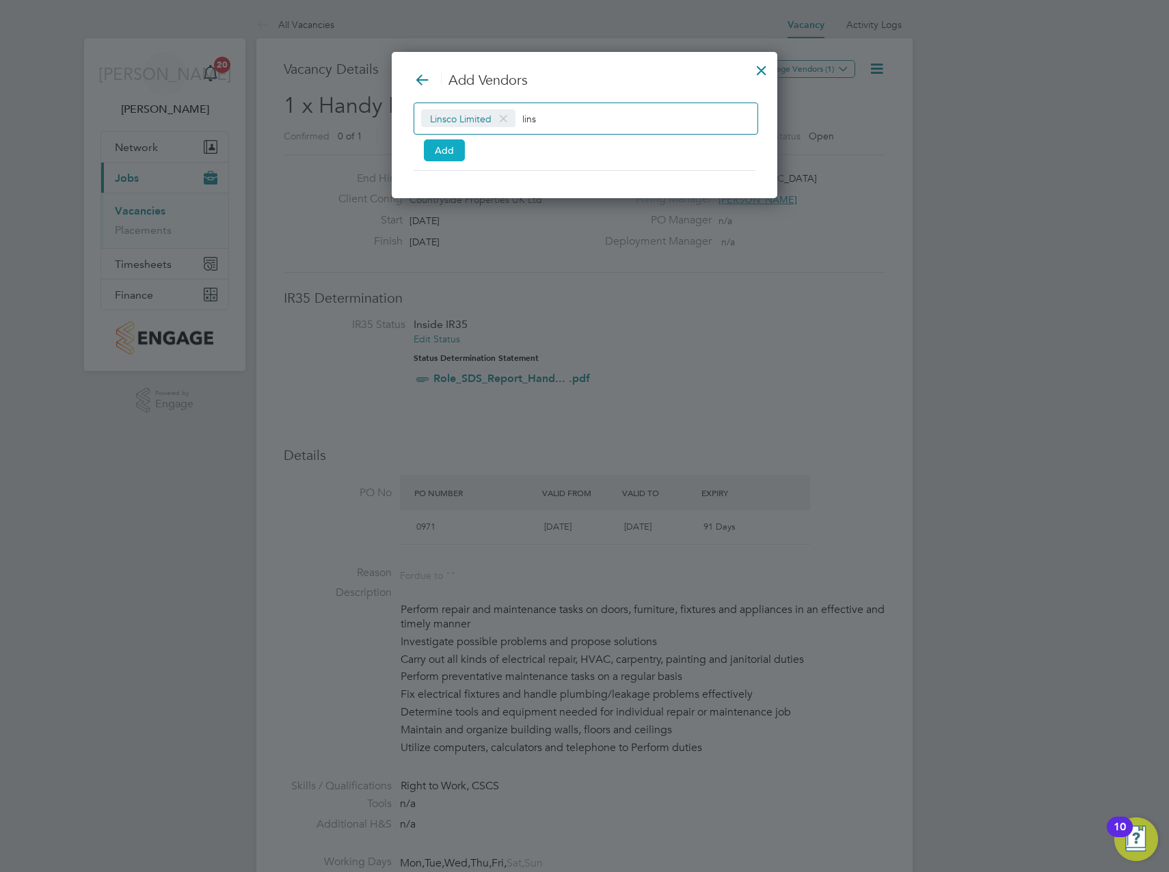
click at [451, 156] on button "Add" at bounding box center [444, 150] width 41 height 22
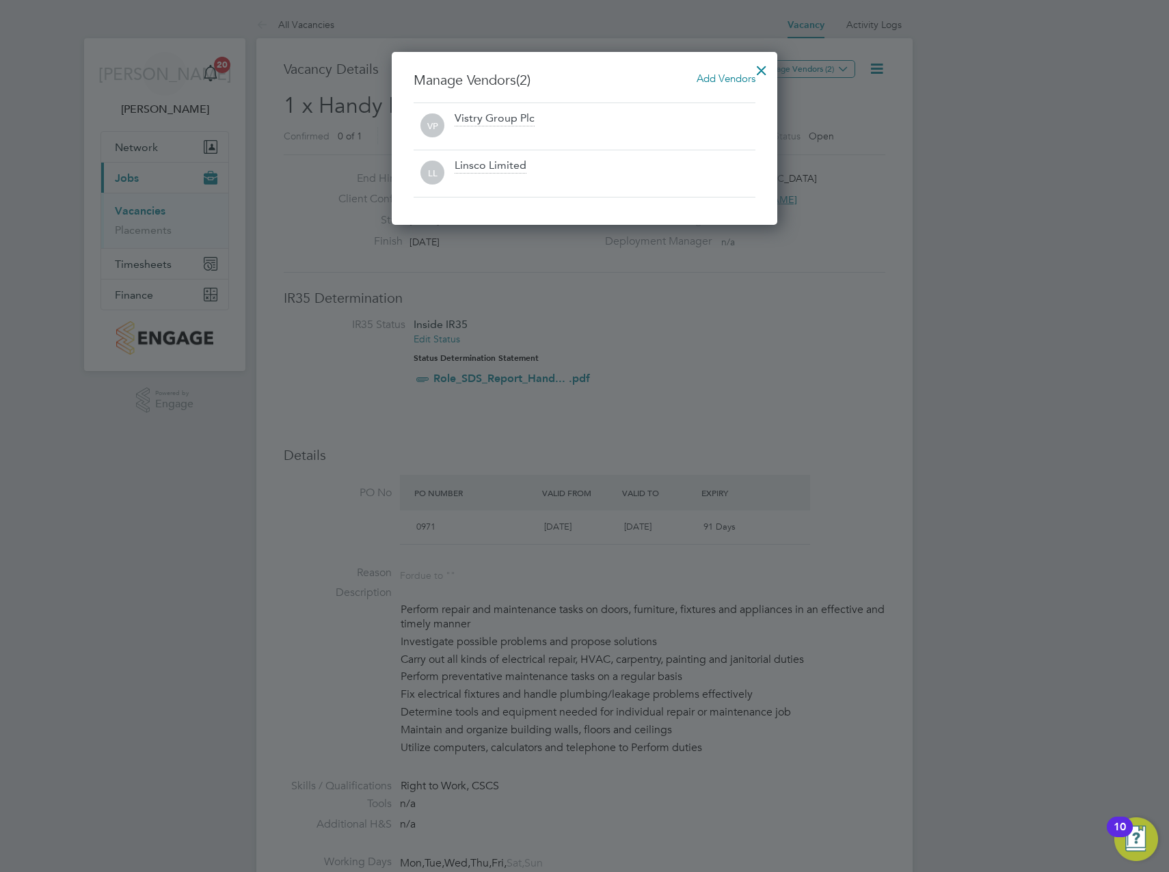
click at [761, 70] on div at bounding box center [761, 67] width 25 height 25
